Goal: Check status: Check status

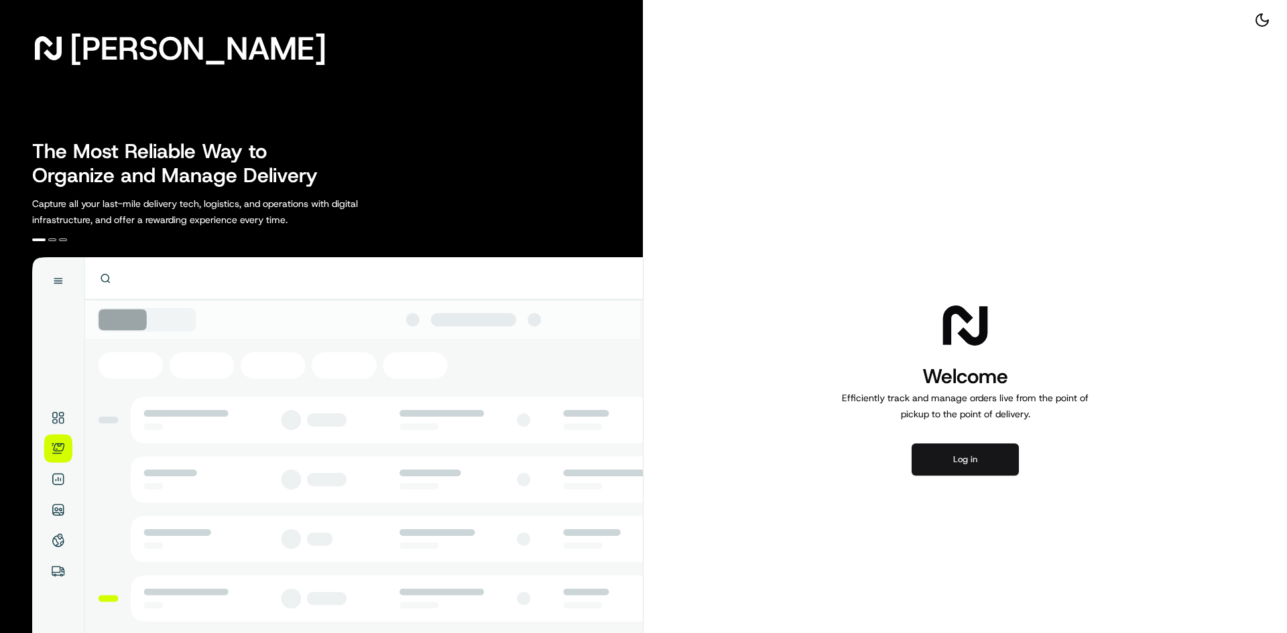
click at [954, 468] on button "Log in" at bounding box center [964, 460] width 107 height 32
